Goal: Transaction & Acquisition: Subscribe to service/newsletter

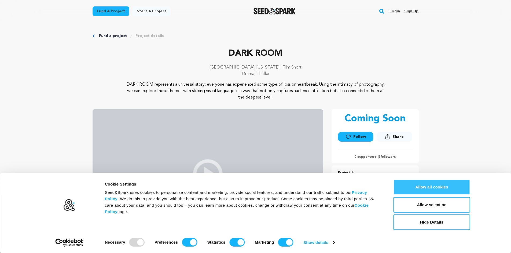
click at [428, 187] on button "Allow all cookies" at bounding box center [432, 188] width 77 height 16
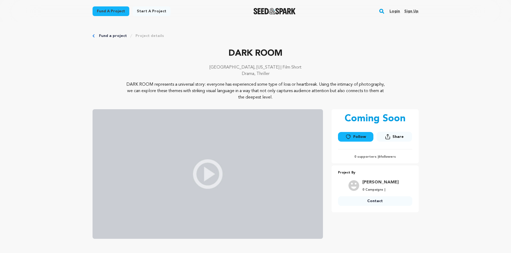
click at [393, 12] on link "Login" at bounding box center [394, 11] width 10 height 9
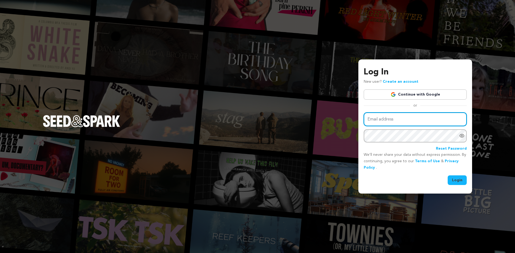
type input "aririegan@gmail.com"
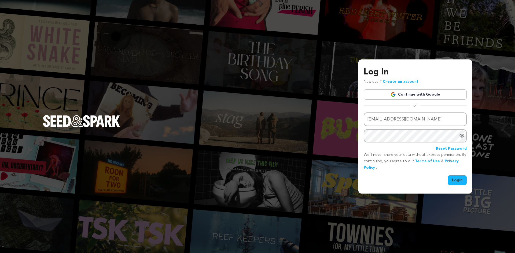
click at [450, 180] on button "Login" at bounding box center [457, 181] width 19 height 10
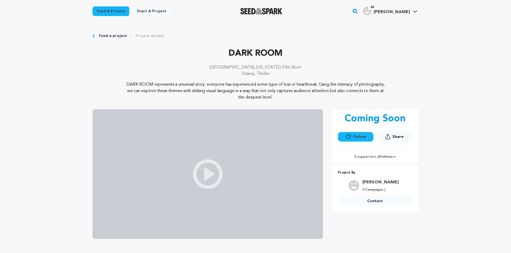
click at [363, 133] on button "Follow" at bounding box center [355, 137] width 35 height 10
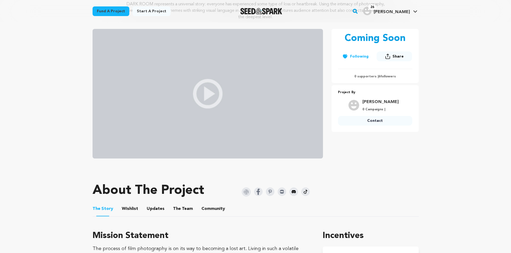
click at [213, 95] on img at bounding box center [208, 94] width 230 height 130
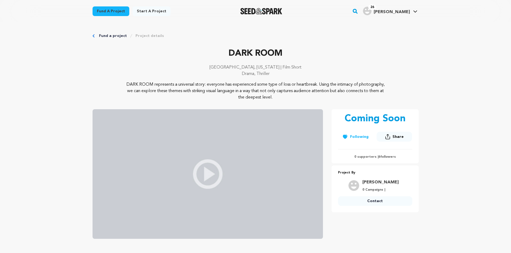
click at [210, 164] on img at bounding box center [208, 174] width 230 height 130
drag, startPoint x: 440, startPoint y: 183, endPoint x: 472, endPoint y: 73, distance: 114.5
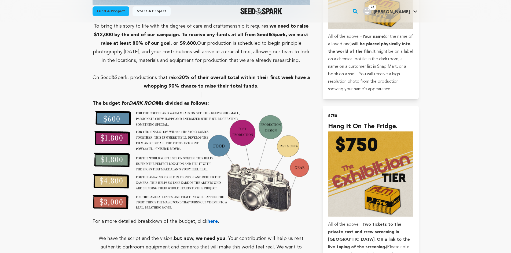
scroll to position [1556, 0]
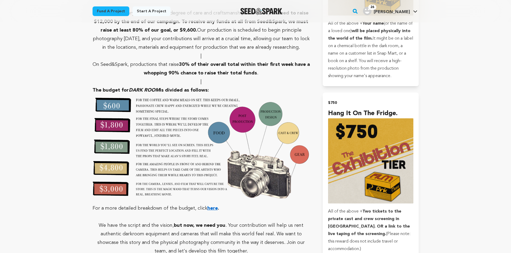
click at [212, 206] on strong "here" at bounding box center [212, 208] width 10 height 5
click at [208, 206] on strong "here" at bounding box center [212, 208] width 10 height 5
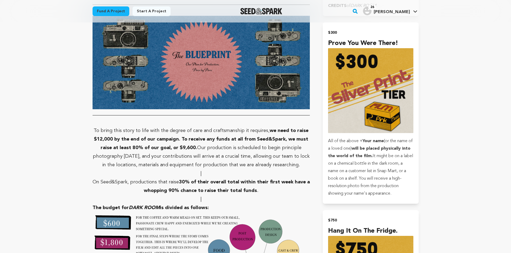
scroll to position [0, 0]
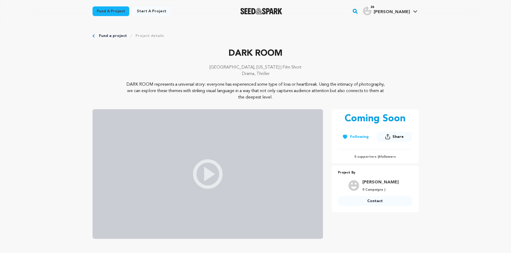
drag, startPoint x: 503, startPoint y: 225, endPoint x: 496, endPoint y: 27, distance: 198.1
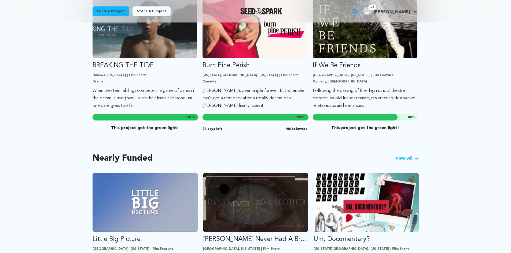
scroll to position [215, 0]
